Goal: Check status

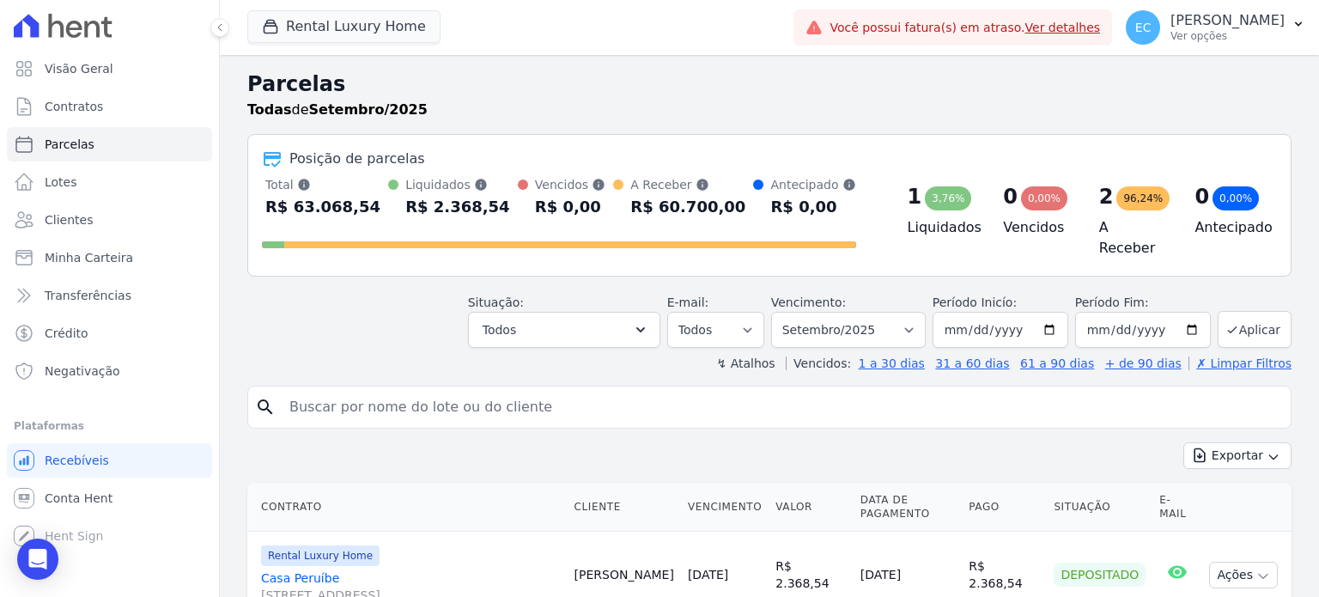
select select
drag, startPoint x: 649, startPoint y: 183, endPoint x: 649, endPoint y: 231, distance: 48.1
click at [649, 231] on div "Total Soma das parcelas pagas, vencidas, em aberto e agendadas. Não considera p…" at bounding box center [559, 219] width 594 height 86
click at [649, 231] on div at bounding box center [559, 240] width 594 height 27
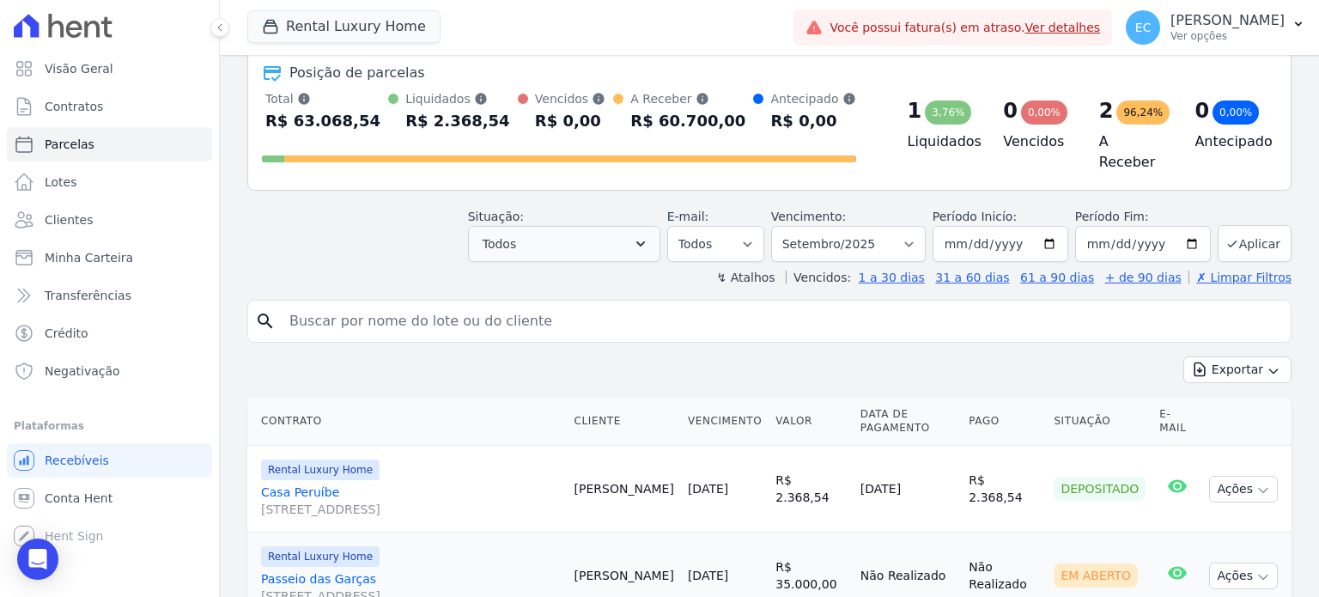
scroll to position [255, 0]
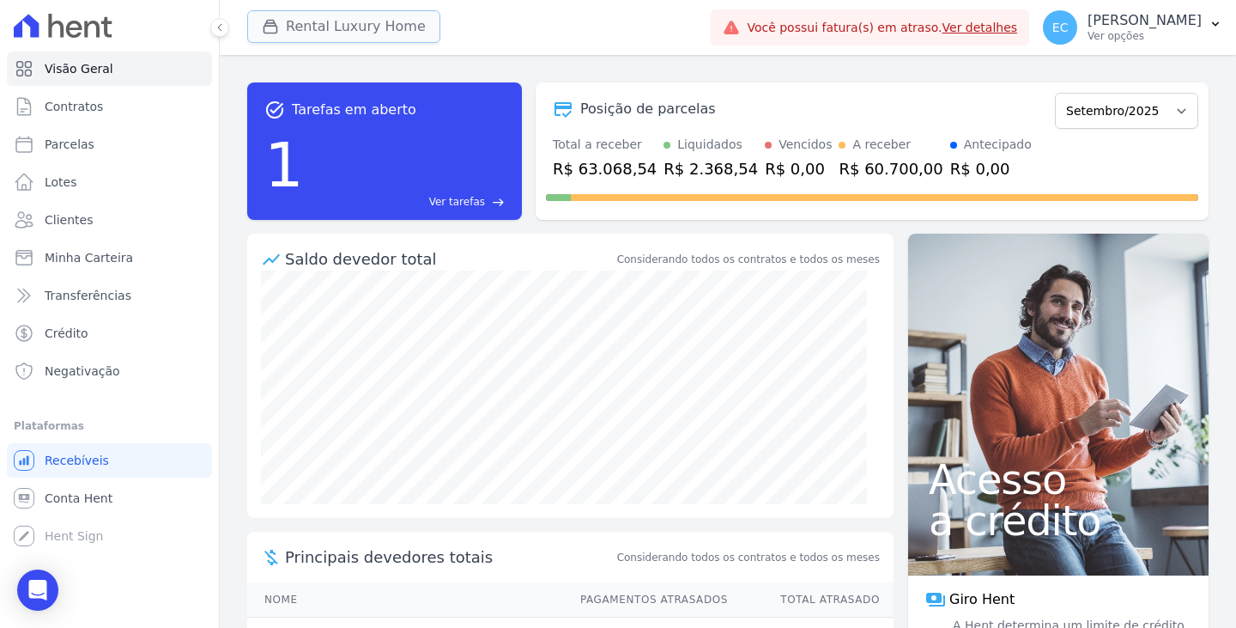
click at [281, 39] on button "Rental Luxury Home" at bounding box center [343, 26] width 193 height 33
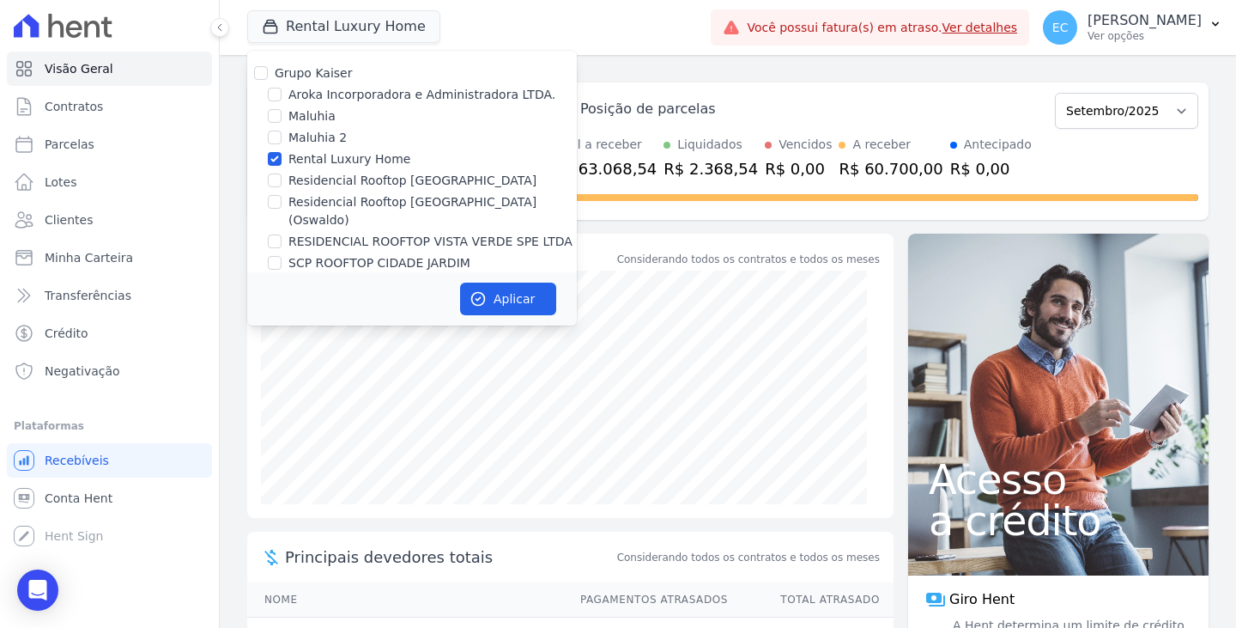
click at [726, 92] on div "Posição de parcelas Julho/2023 Agosto/2023 Setembro/2023 Outubro/2023 Novembro/…" at bounding box center [872, 108] width 652 height 39
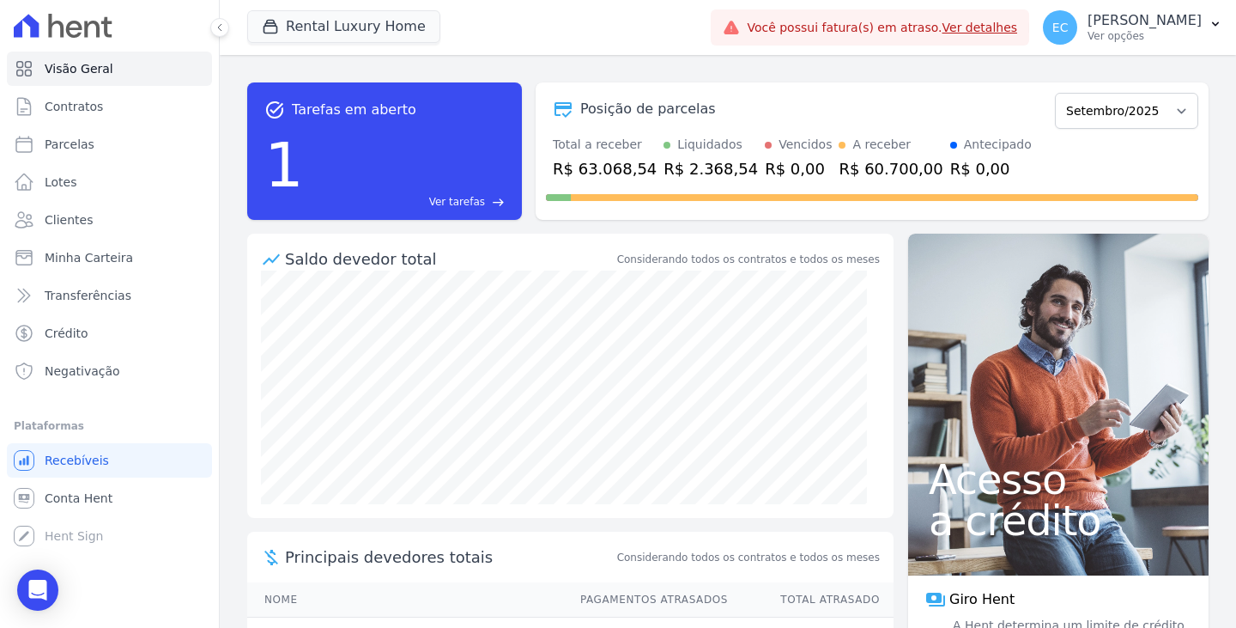
scroll to position [249, 0]
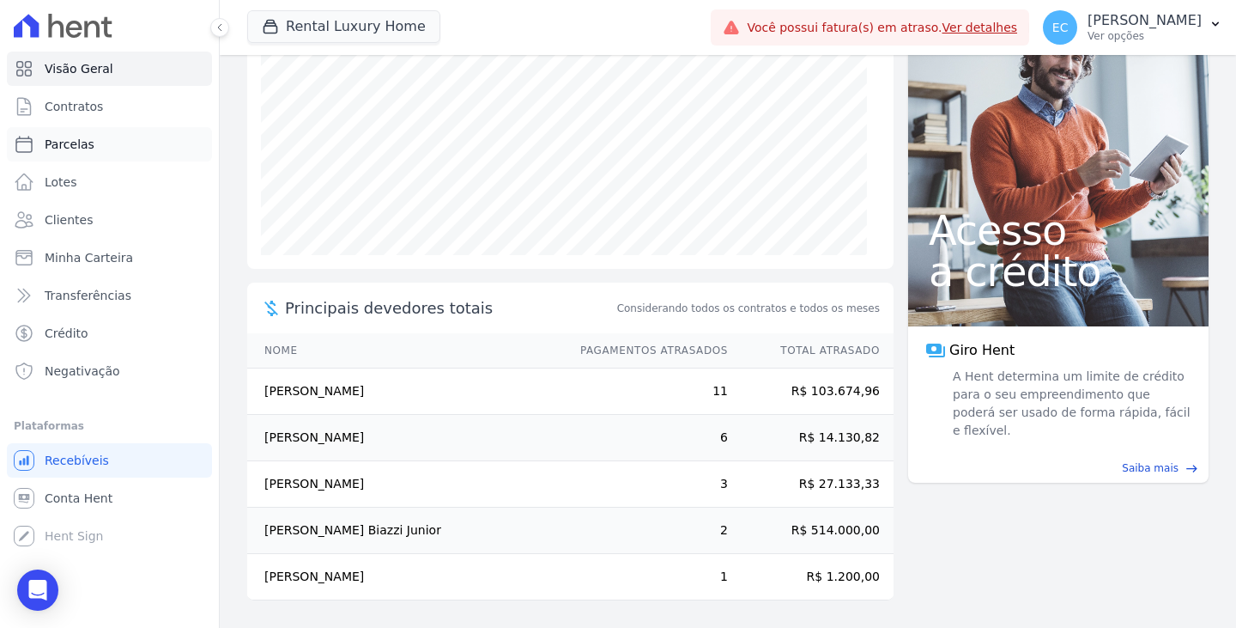
click at [110, 151] on link "Parcelas" at bounding box center [109, 144] width 205 height 34
select select
